Goal: Transaction & Acquisition: Purchase product/service

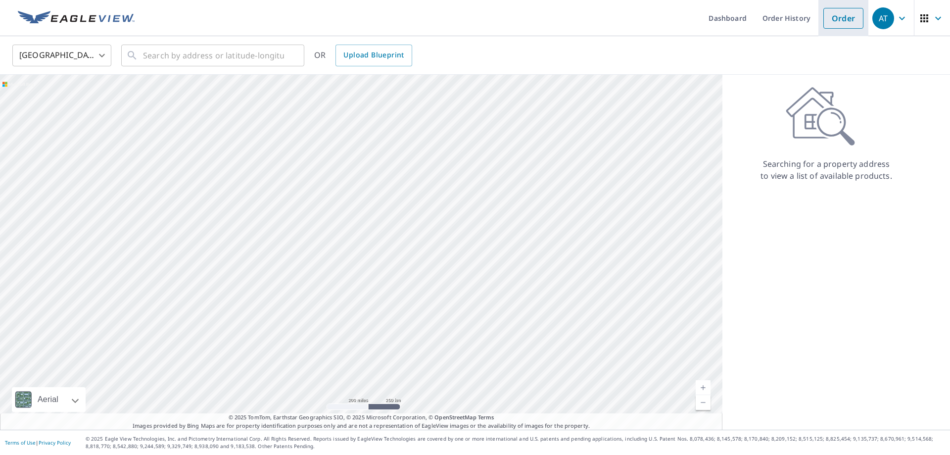
click at [848, 24] on link "Order" at bounding box center [844, 18] width 40 height 21
click at [840, 20] on link "Order" at bounding box center [844, 18] width 40 height 21
click at [236, 62] on input "text" at bounding box center [213, 56] width 141 height 28
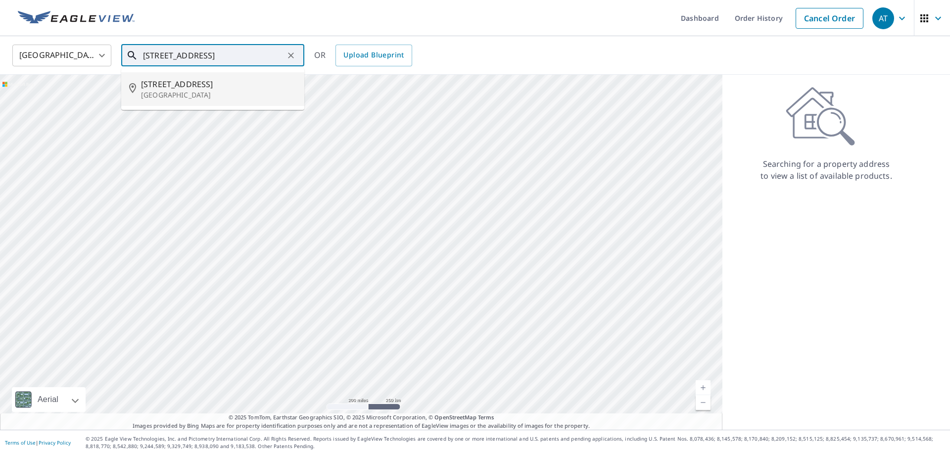
click at [165, 88] on span "[STREET_ADDRESS]" at bounding box center [218, 84] width 155 height 12
type input "[STREET_ADDRESS]"
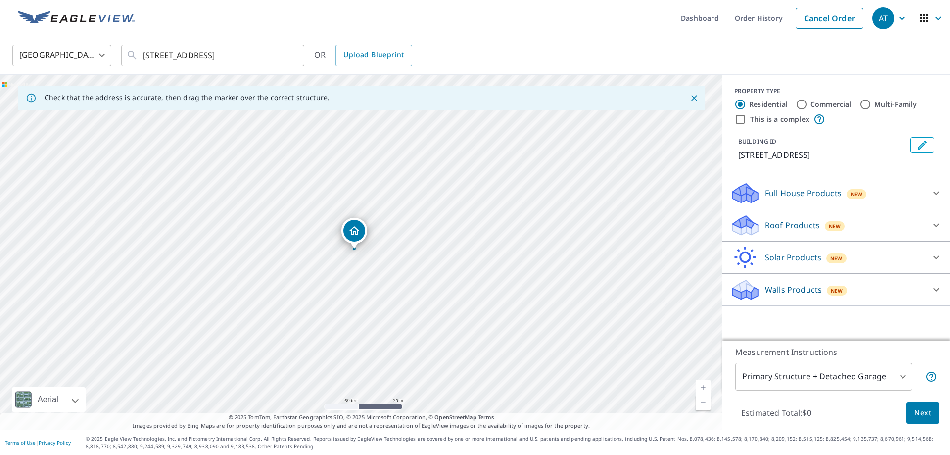
click at [813, 231] on p "Roof Products" at bounding box center [792, 225] width 55 height 12
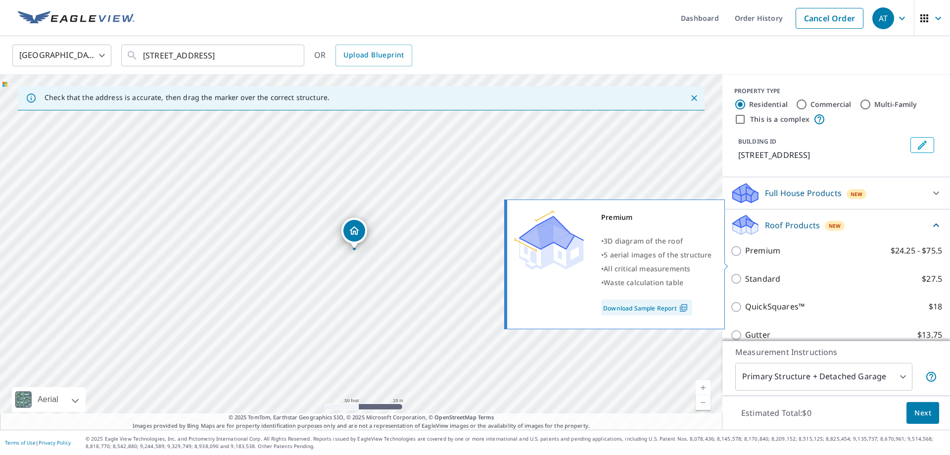
click at [763, 257] on p "Premium" at bounding box center [762, 251] width 35 height 12
click at [745, 257] on input "Premium $24.25 - $75.5" at bounding box center [738, 251] width 15 height 12
checkbox input "true"
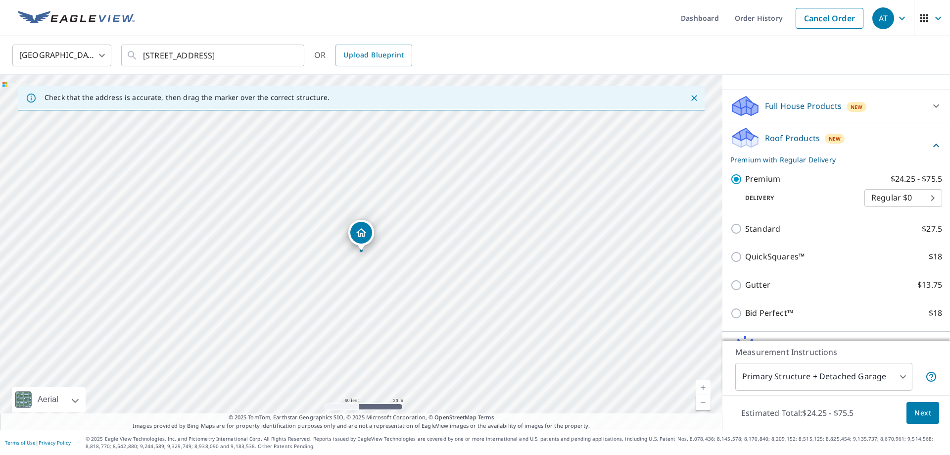
scroll to position [155, 0]
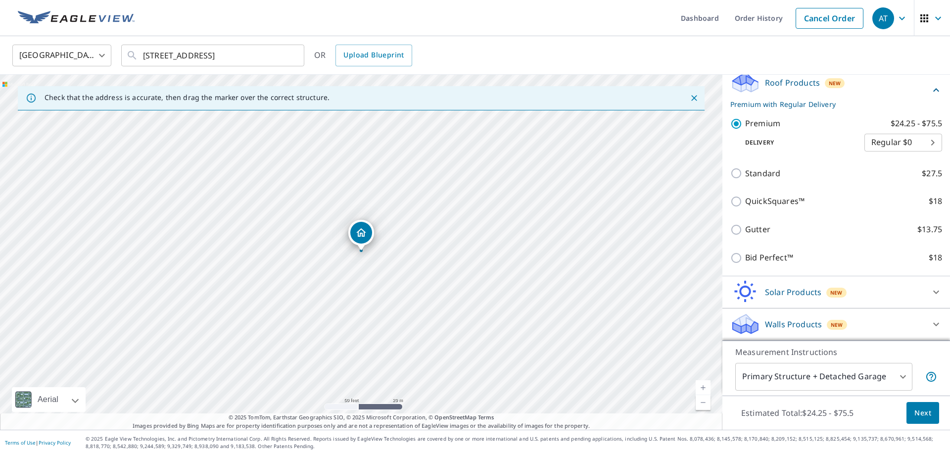
click at [923, 417] on span "Next" at bounding box center [923, 413] width 17 height 12
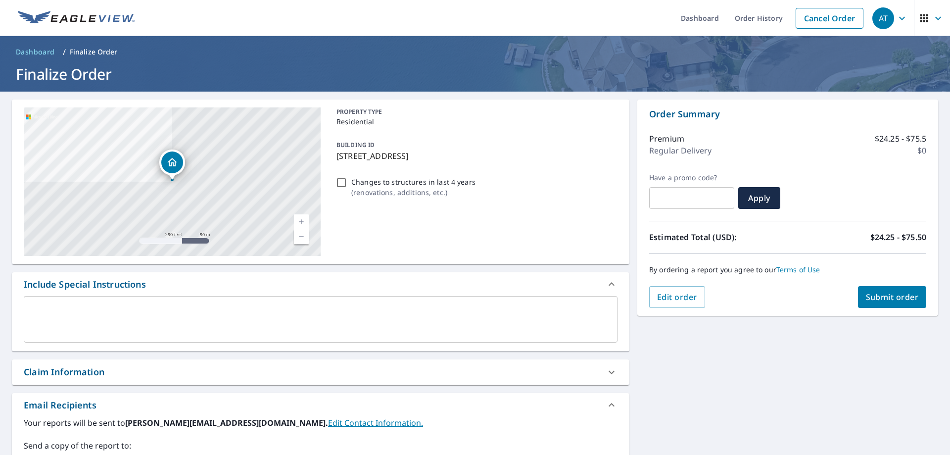
click at [891, 292] on span "Submit order" at bounding box center [892, 297] width 53 height 11
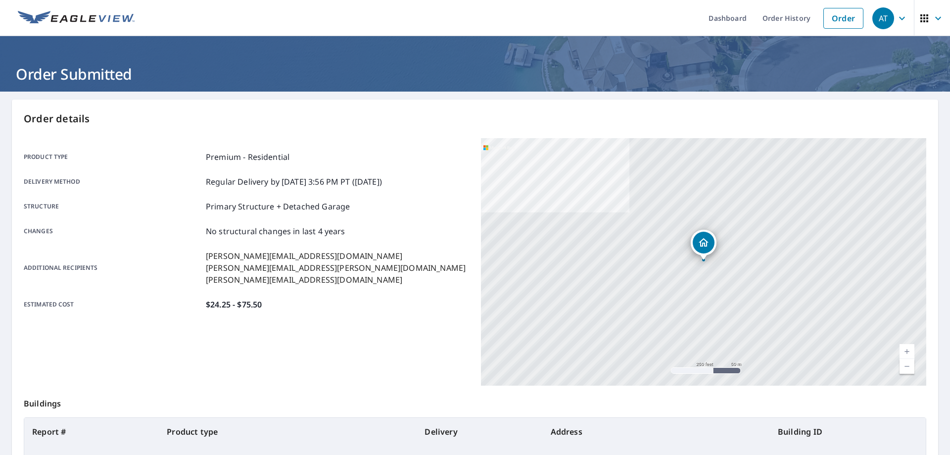
scroll to position [128, 0]
